Goal: Task Accomplishment & Management: Complete application form

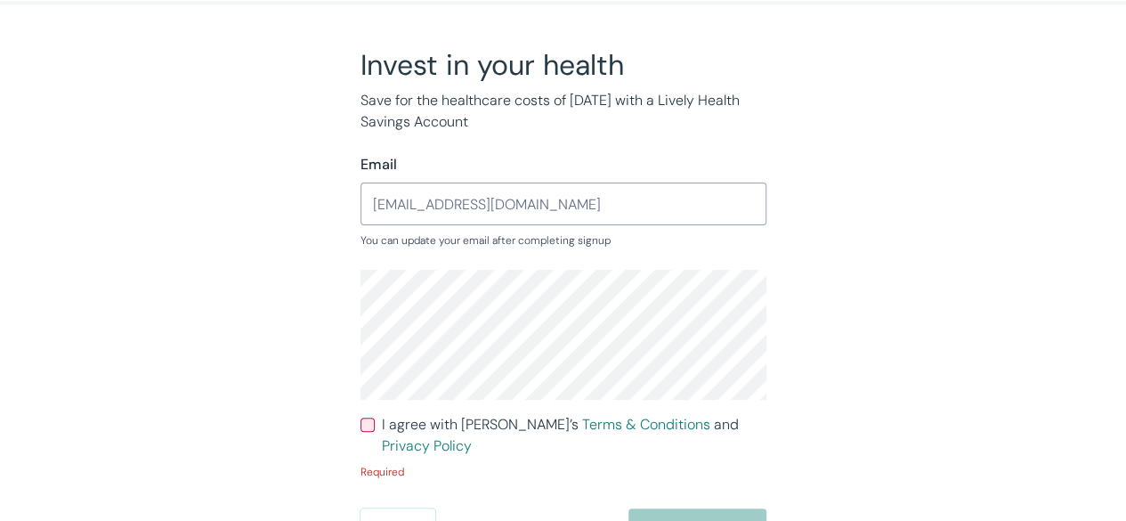
scroll to position [51, 0]
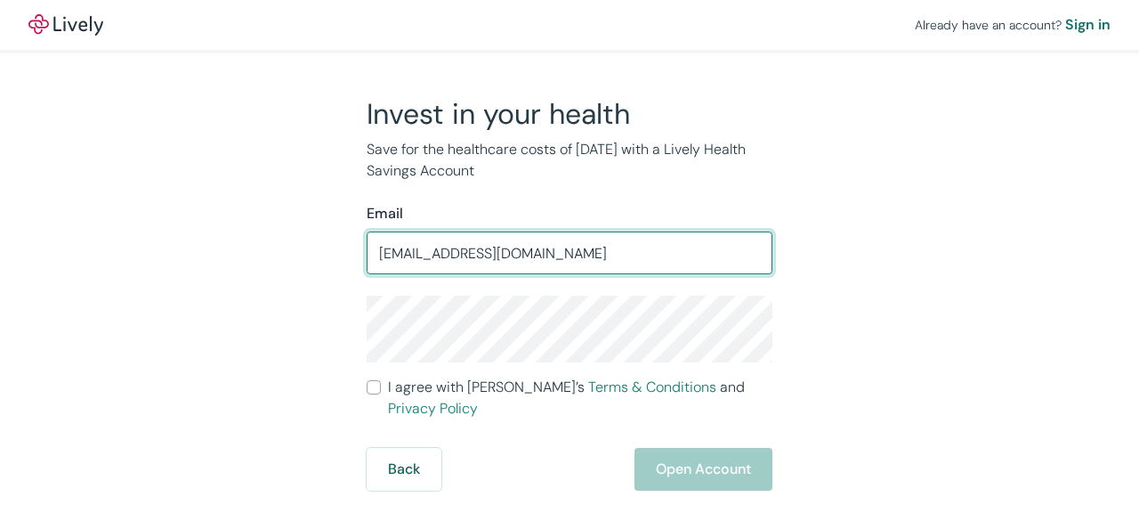
type input "dtucker@tpbi.com"
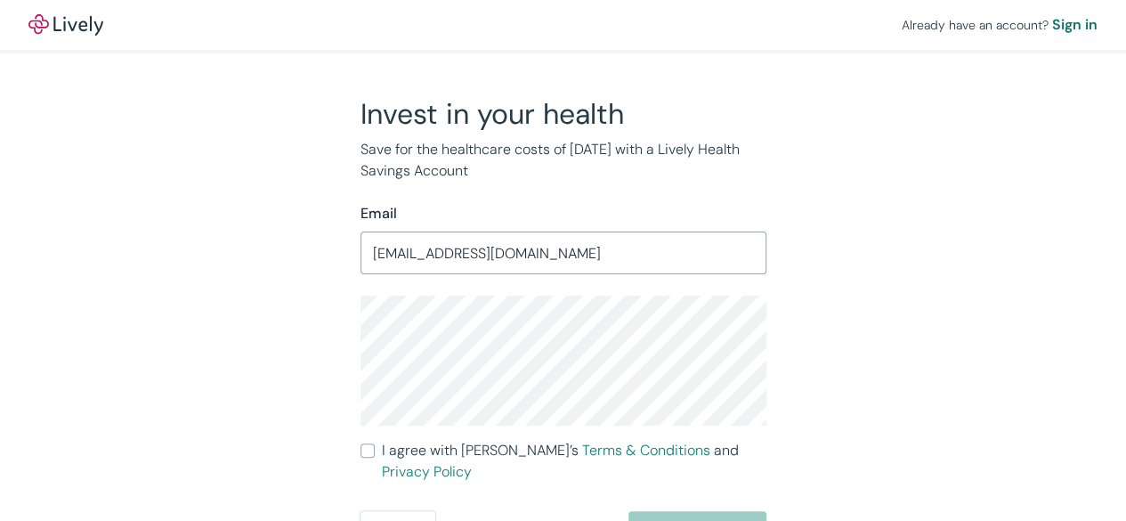
scroll to position [11, 0]
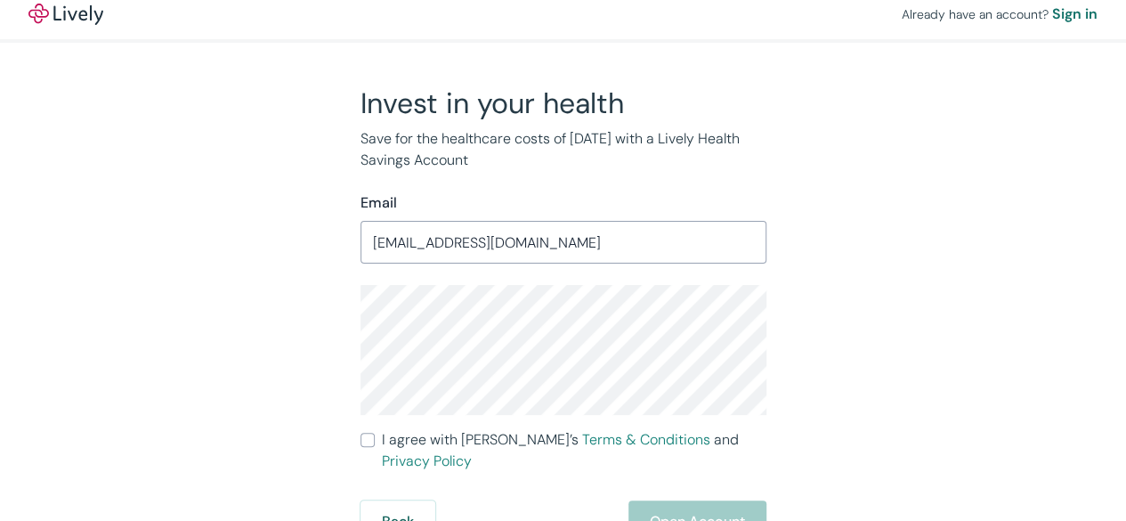
click at [367, 439] on input "I agree with Lively’s Terms & Conditions and Privacy Policy" at bounding box center [368, 440] width 14 height 14
checkbox input "true"
click at [533, 246] on input "dtucker@tpbi.com" at bounding box center [564, 242] width 406 height 36
click at [677, 500] on button "Open Account" at bounding box center [697, 521] width 138 height 43
